Goal: Task Accomplishment & Management: Complete application form

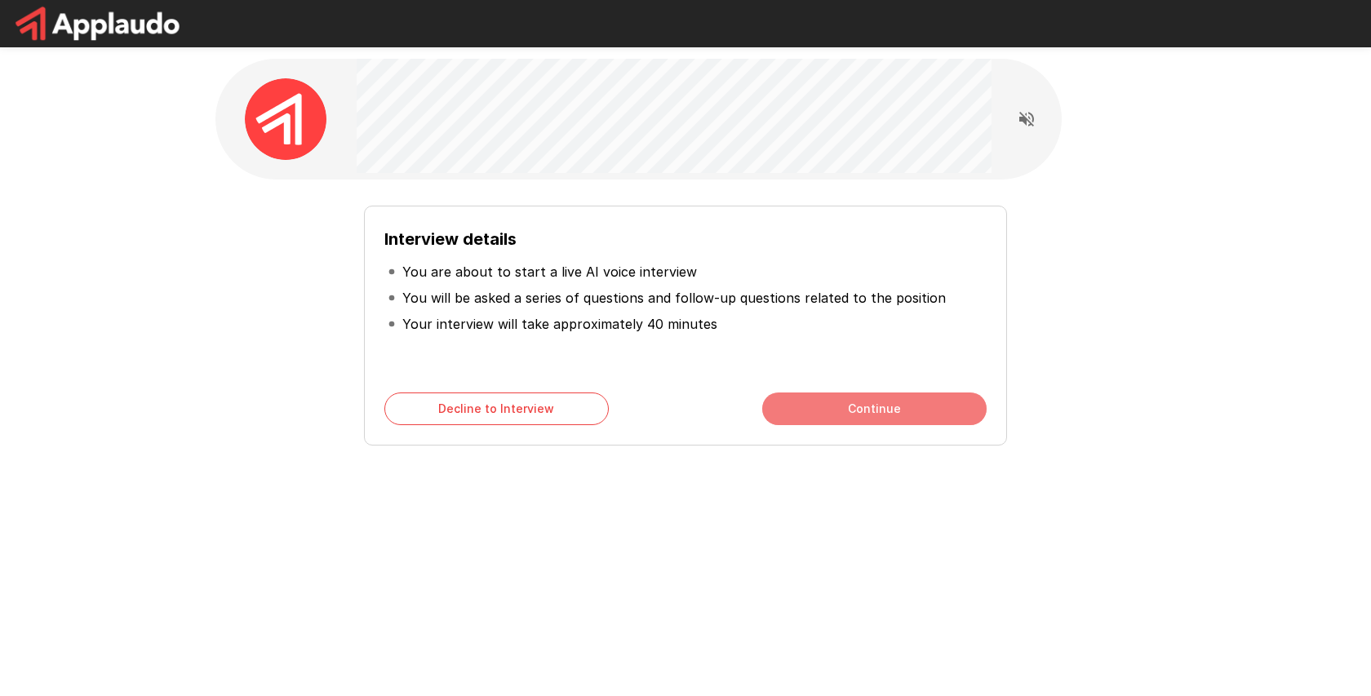
click at [886, 412] on button "Continue" at bounding box center [874, 408] width 224 height 33
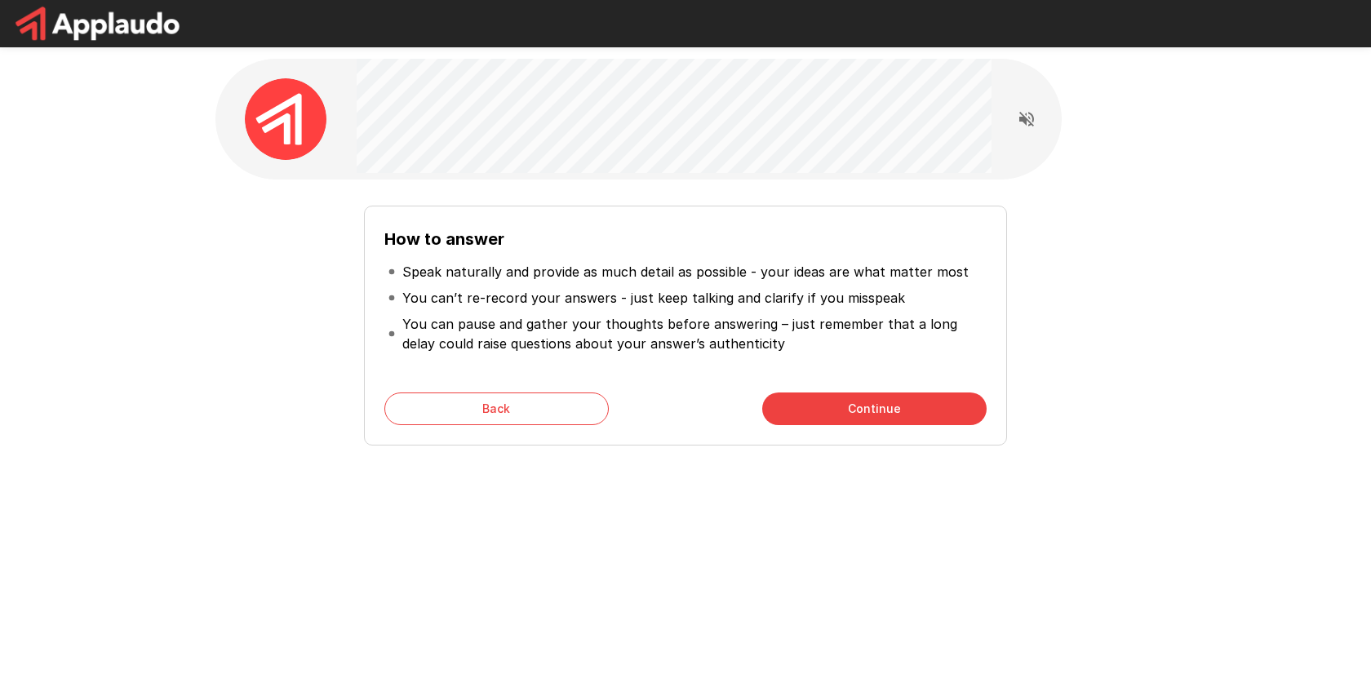
click at [886, 412] on button "Continue" at bounding box center [874, 408] width 224 height 33
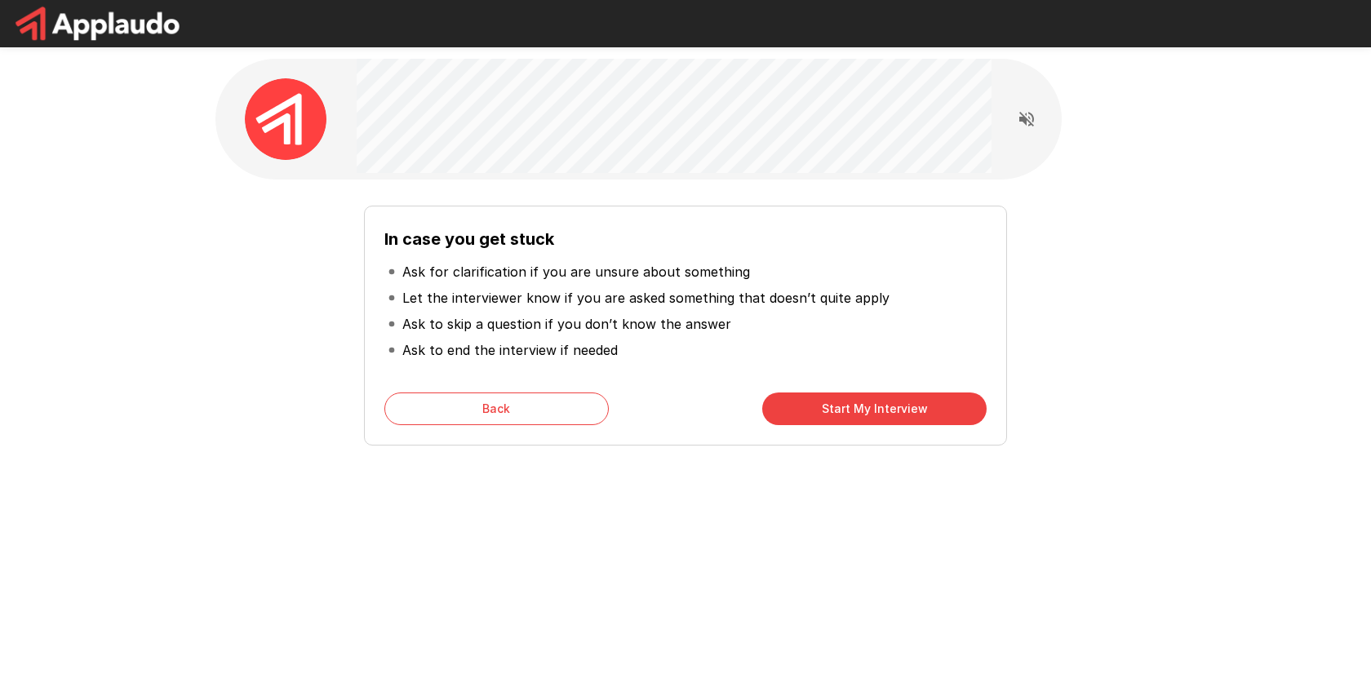
click at [886, 412] on button "Start My Interview" at bounding box center [874, 408] width 224 height 33
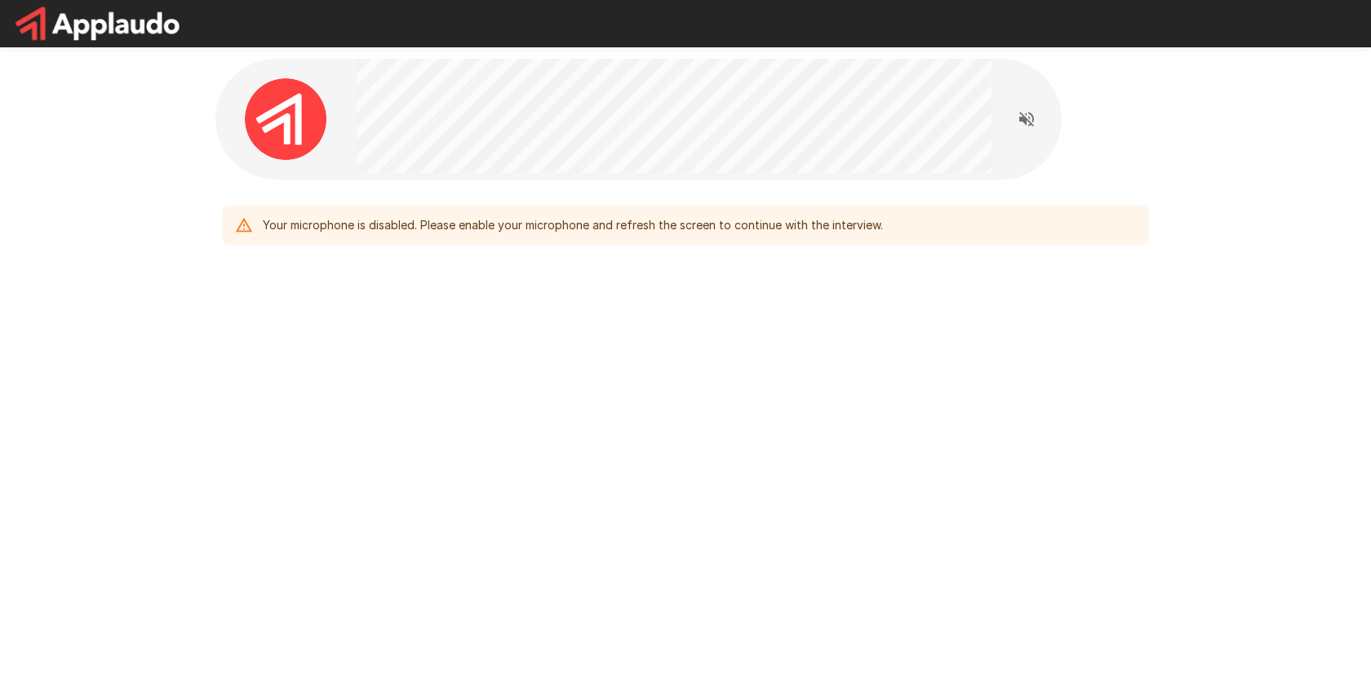
click at [534, 233] on div "Your microphone is disabled. Please enable your microphone and refresh the scre…" at bounding box center [573, 225] width 620 height 29
click at [534, 227] on div "Your microphone is disabled. Please enable your microphone and refresh the scre…" at bounding box center [573, 225] width 620 height 29
click at [1023, 123] on icon "Read questions aloud" at bounding box center [1027, 119] width 20 height 20
click at [494, 234] on div "Your microphone is disabled. Please enable your microphone and refresh the scre…" at bounding box center [573, 225] width 620 height 29
click at [497, 233] on div "Your microphone is disabled. Please enable your microphone and refresh the scre…" at bounding box center [573, 225] width 620 height 29
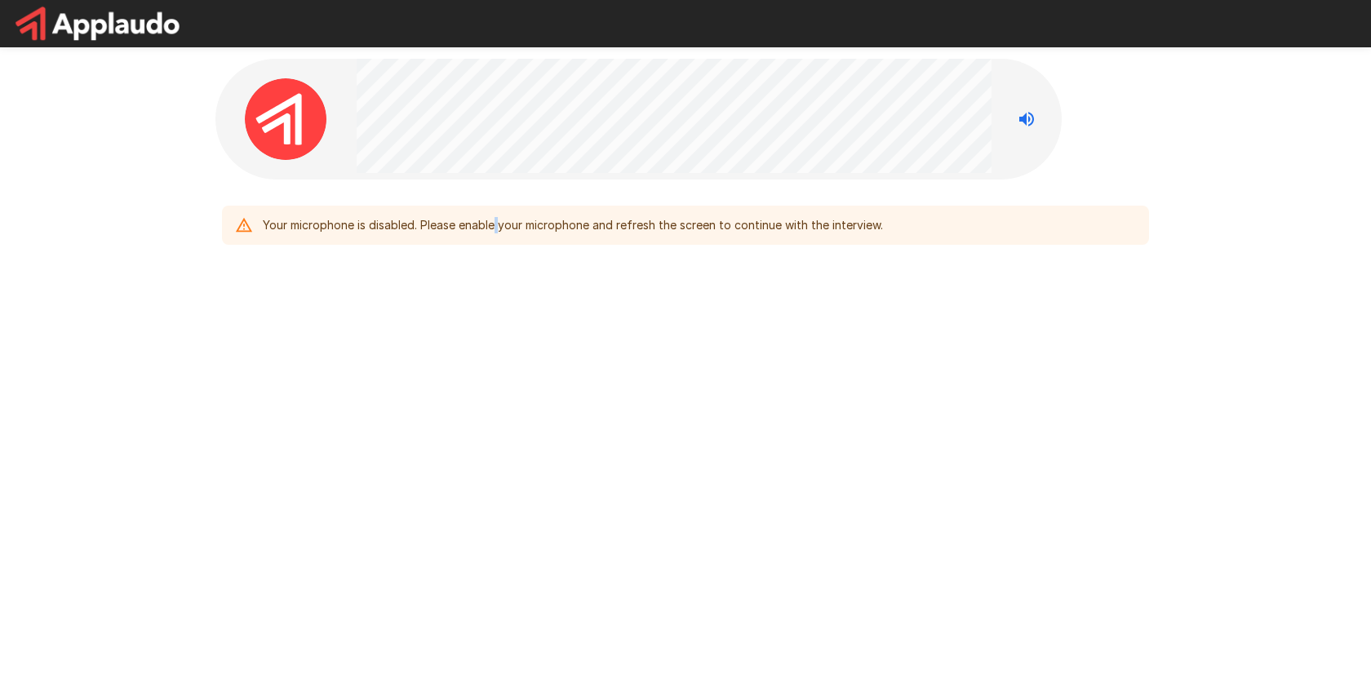
click at [497, 233] on div "Your microphone is disabled. Please enable your microphone and refresh the scre…" at bounding box center [573, 225] width 620 height 29
click at [296, 112] on img at bounding box center [286, 119] width 82 height 82
click at [308, 129] on img at bounding box center [286, 119] width 82 height 82
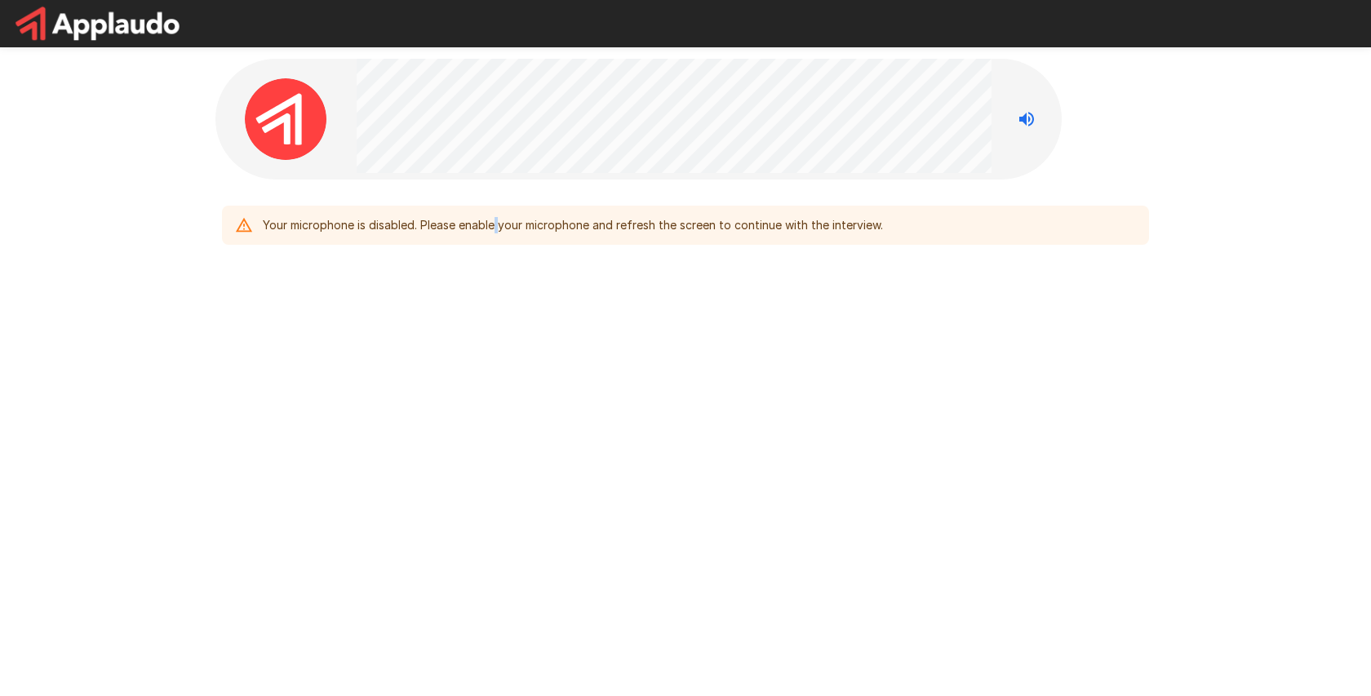
click at [308, 129] on img at bounding box center [286, 119] width 82 height 82
click at [333, 84] on div at bounding box center [285, 119] width 141 height 82
